Goal: Find specific page/section

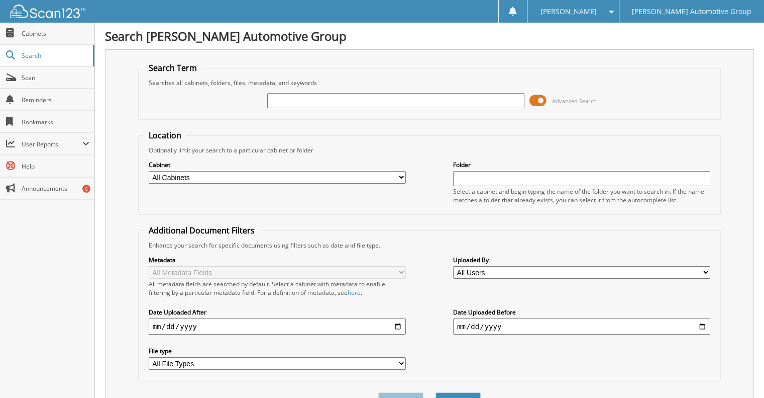
click at [316, 94] on input "text" at bounding box center [395, 100] width 257 height 15
type input "16337"
click at [436, 392] on button "Search" at bounding box center [458, 401] width 45 height 19
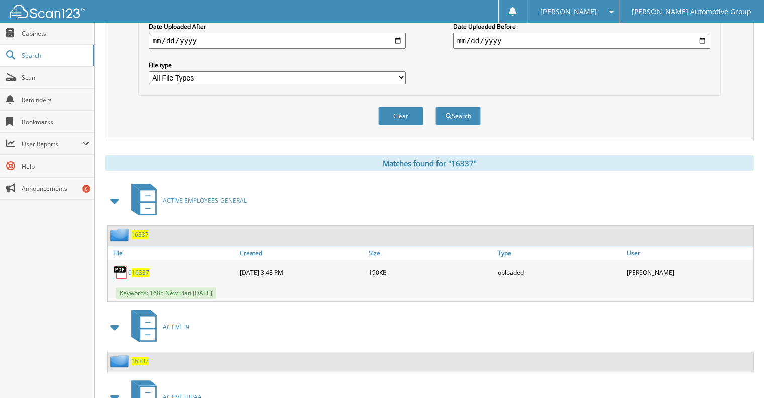
scroll to position [347, 0]
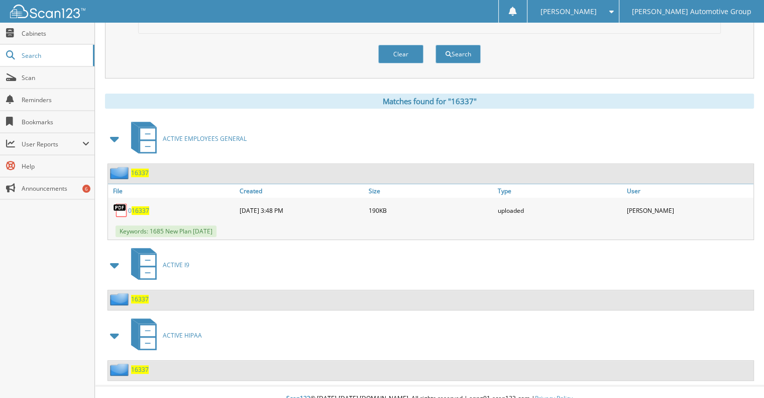
click at [115, 326] on span at bounding box center [115, 335] width 14 height 18
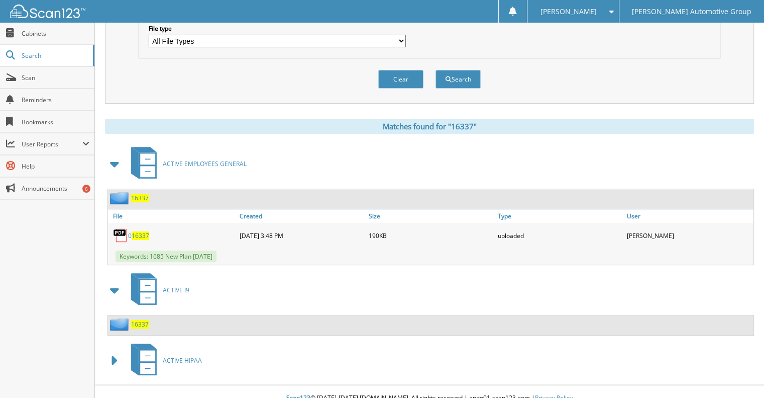
click at [196, 341] on link "ACTIVE HIPAA" at bounding box center [163, 360] width 77 height 40
